Goal: Task Accomplishment & Management: Manage account settings

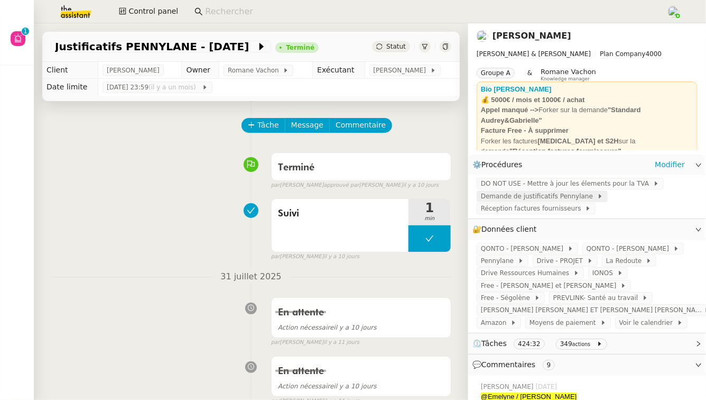
click at [550, 199] on span "Demande de justificatifs Pennylane" at bounding box center [539, 196] width 116 height 11
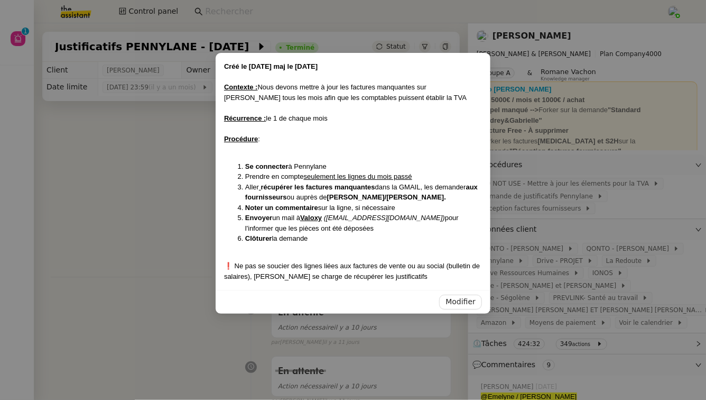
click at [564, 196] on nz-modal-container "Créé le 03/06/2025 maj le 3/06/2025 Contexte : Nous devons mettre à jour les fa…" at bounding box center [353, 200] width 706 height 400
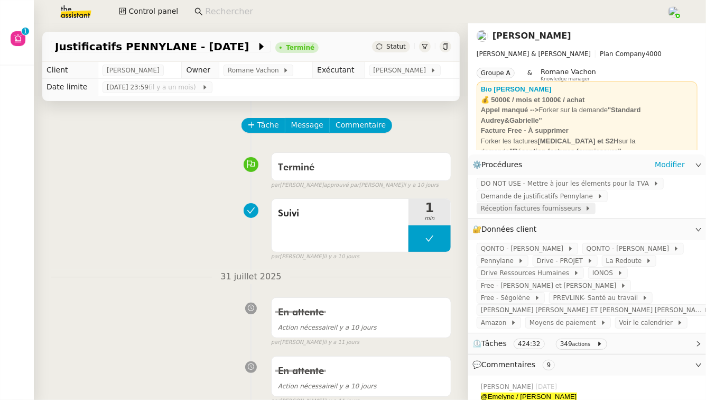
click at [558, 208] on span "Réception factures fournisseurs" at bounding box center [533, 208] width 104 height 11
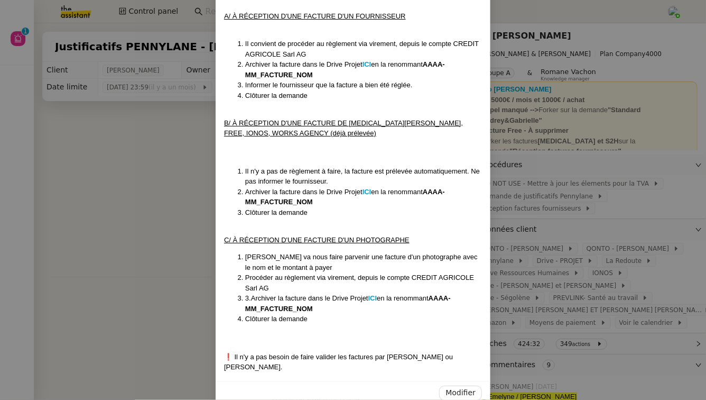
scroll to position [256, 0]
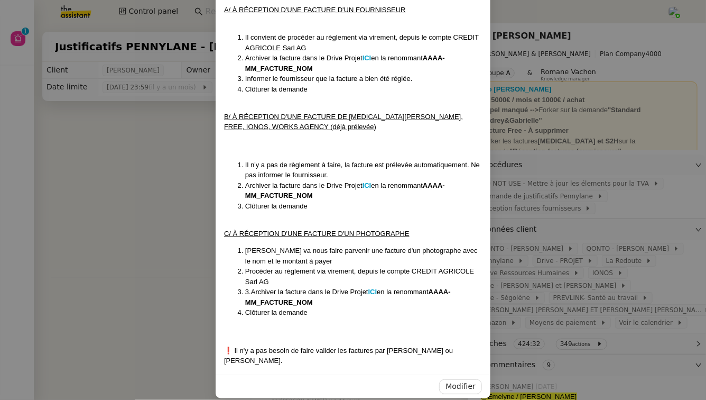
click at [129, 283] on nz-modal-container "Créée le 23/05/24 Mise à jour le 14/04/2025 Contexte : Nous devons procéder au …" at bounding box center [353, 200] width 706 height 400
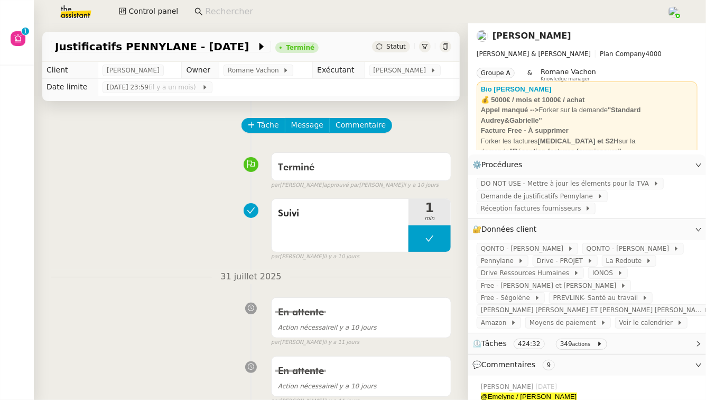
scroll to position [203, 0]
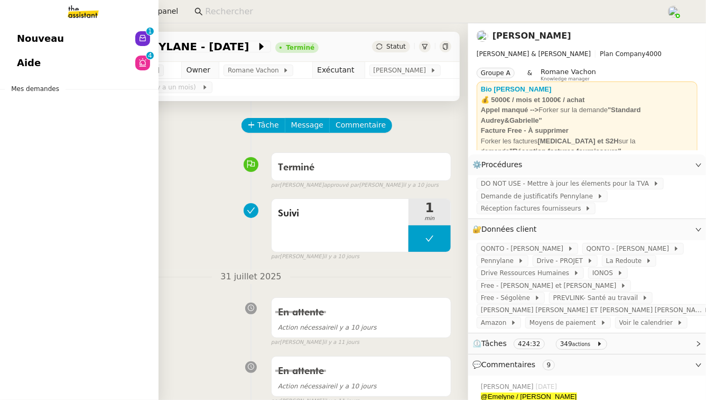
click at [31, 90] on span "Mes demandes" at bounding box center [35, 88] width 61 height 11
click at [71, 60] on link "Aide 0 1 2 3 4 5 6 7 8 9" at bounding box center [79, 63] width 159 height 24
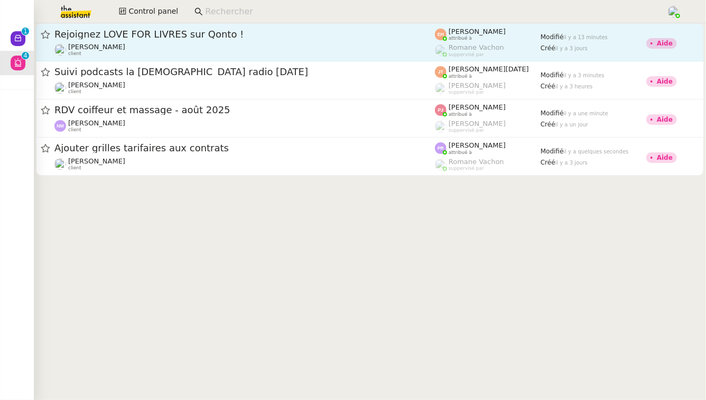
click at [247, 36] on span "Rejoignez LOVE FOR LIVRES sur Qonto !" at bounding box center [244, 35] width 381 height 10
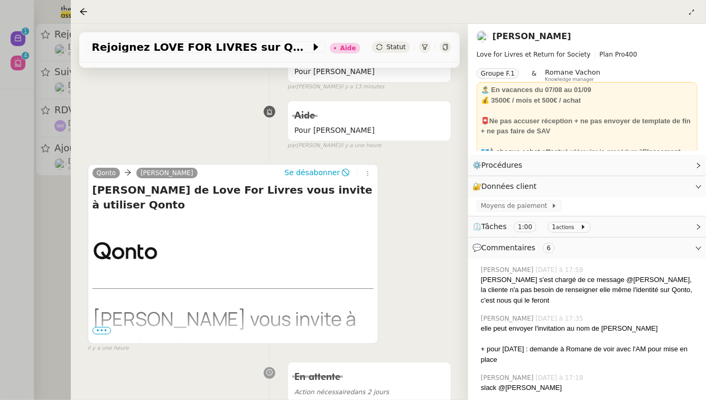
scroll to position [124, 0]
click at [17, 248] on div at bounding box center [353, 200] width 706 height 400
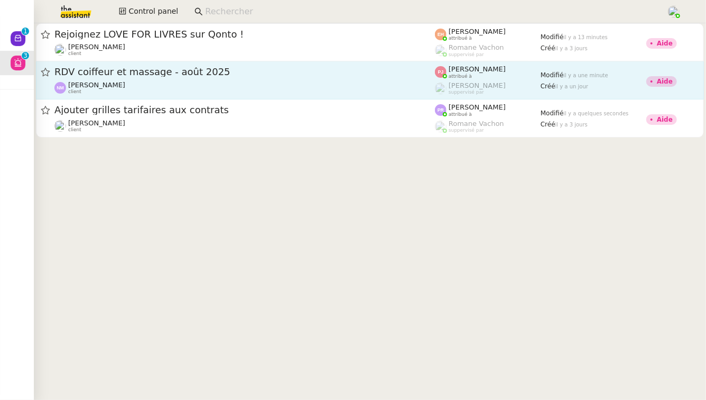
click at [121, 74] on span "RDV coiffeur et massage - août 2025" at bounding box center [244, 72] width 381 height 10
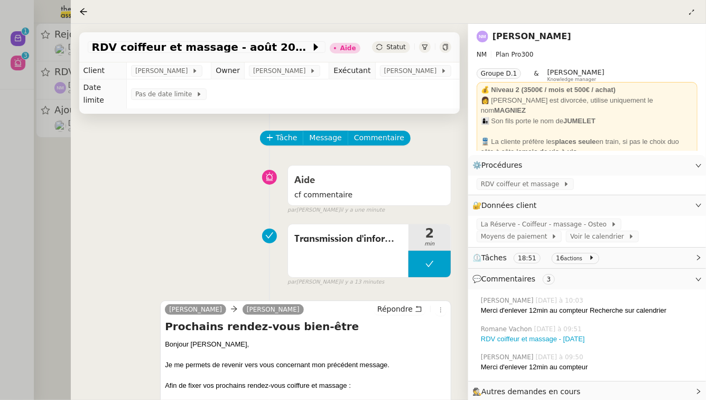
click at [39, 246] on div at bounding box center [353, 200] width 706 height 400
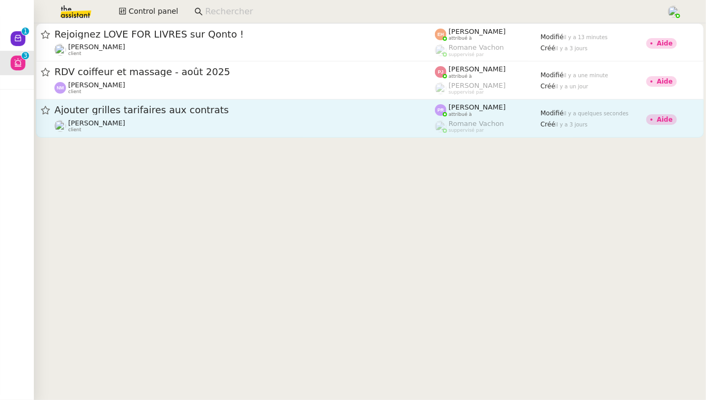
click at [195, 117] on div "Ajouter grilles tarifaires aux contrats Gabrielle Tavernier client" at bounding box center [244, 118] width 381 height 29
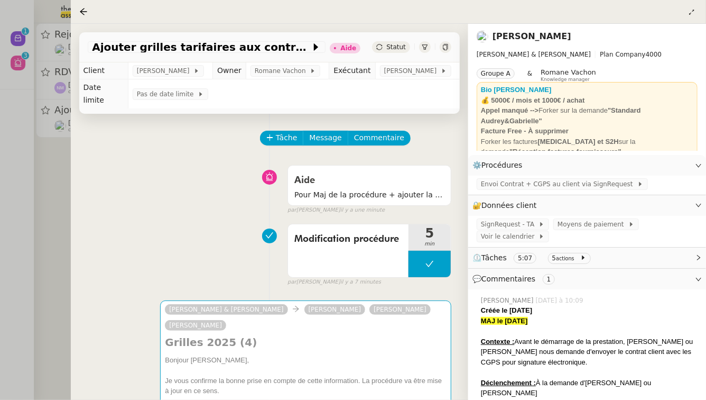
click at [0, 312] on div at bounding box center [353, 200] width 706 height 400
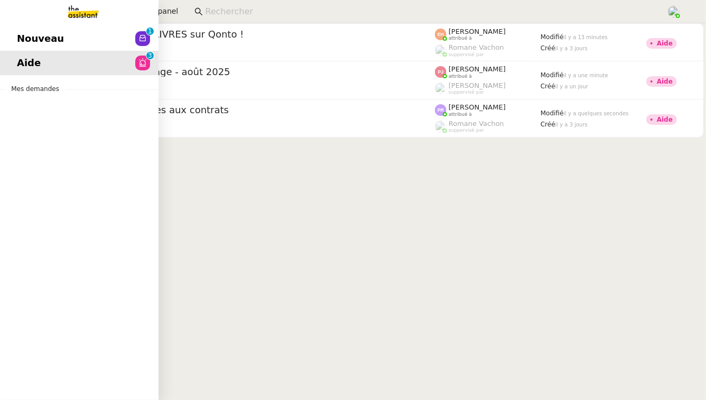
click at [71, 40] on link "Nouveau 0 1 2 3 4 5 6 7 8 9" at bounding box center [79, 38] width 159 height 24
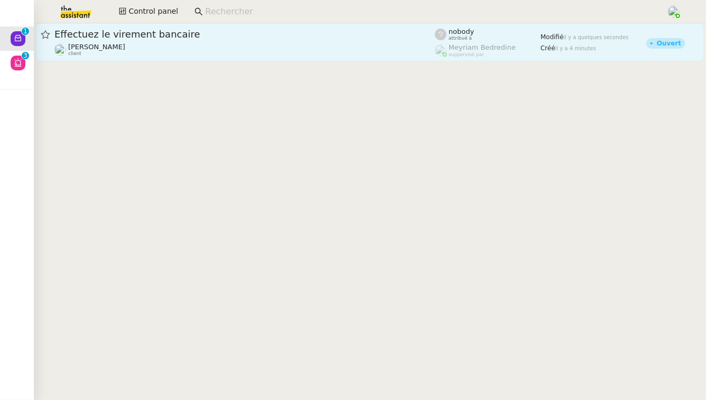
click at [201, 25] on link "Effectuez le virement bancaire Genevieve Landsmann client nobody attribué à Mey…" at bounding box center [370, 42] width 668 height 38
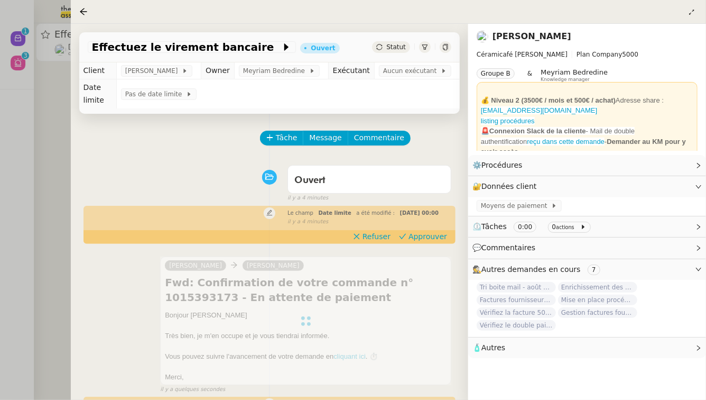
scroll to position [296, 0]
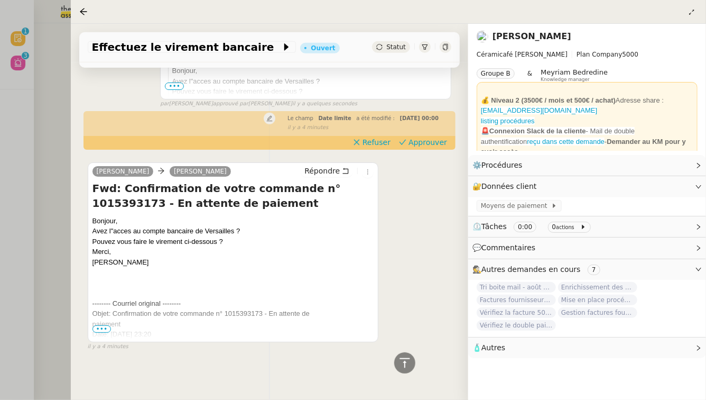
click at [22, 239] on div at bounding box center [353, 200] width 706 height 400
